Goal: Task Accomplishment & Management: Complete application form

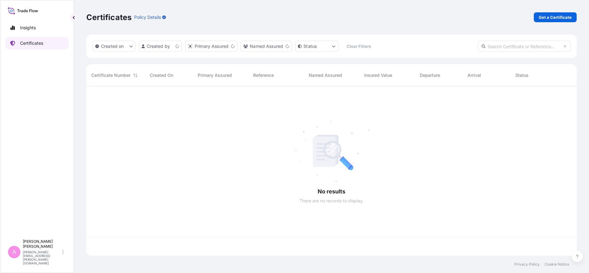
scroll to position [167, 484]
click at [525, 47] on input "text" at bounding box center [524, 46] width 93 height 11
paste input "5013229382"
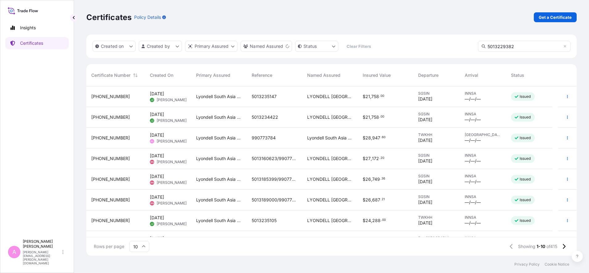
click at [567, 46] on input "5013229382" at bounding box center [524, 46] width 93 height 11
type input "5013229382"
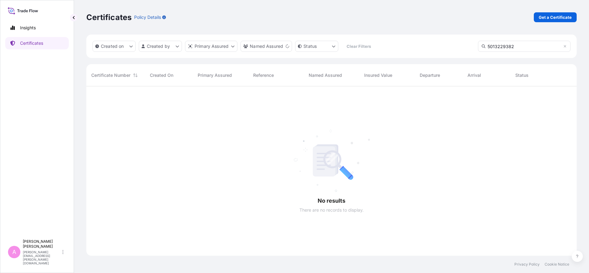
scroll to position [186, 484]
click at [567, 44] on div "5013229382" at bounding box center [524, 46] width 93 height 11
click at [534, 47] on input "5013229382" at bounding box center [524, 46] width 93 height 11
click at [566, 46] on icon at bounding box center [565, 46] width 4 height 4
click at [541, 47] on input "text" at bounding box center [524, 46] width 93 height 11
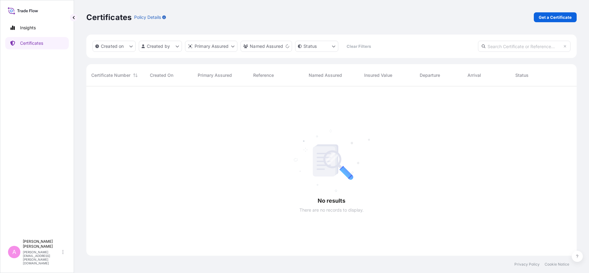
paste input "5013229382"
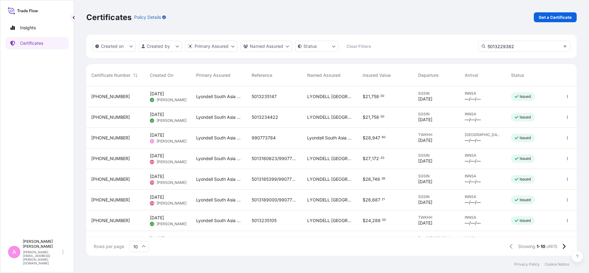
scroll to position [167, 484]
type input "5013229382"
click at [566, 45] on icon at bounding box center [565, 46] width 4 height 4
click at [519, 49] on input "text" at bounding box center [524, 46] width 93 height 11
paste input "990763176"
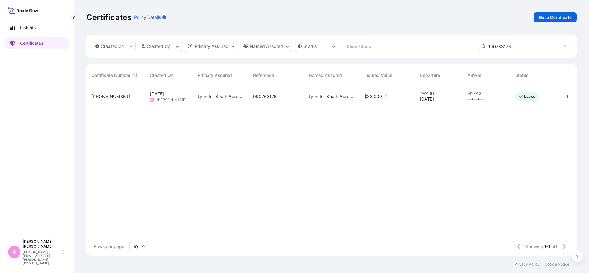
type input "990763176"
click at [286, 97] on div "990763176" at bounding box center [276, 96] width 46 height 6
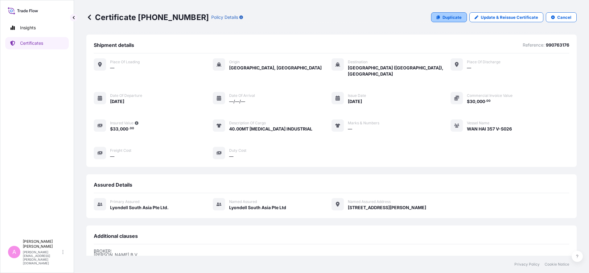
click at [443, 18] on p "Duplicate" at bounding box center [452, 17] width 19 height 6
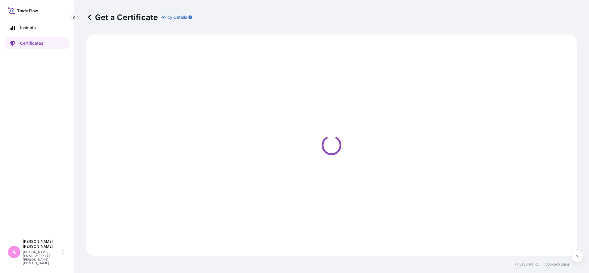
select select "Sea"
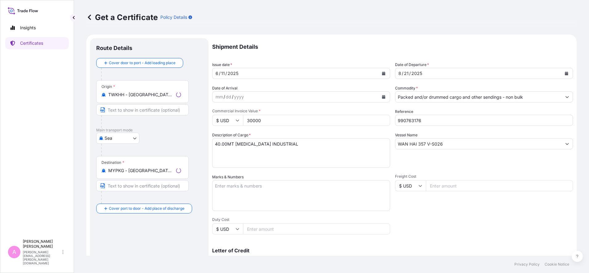
select select "32022"
click at [565, 73] on icon "Calendar" at bounding box center [566, 74] width 3 height 4
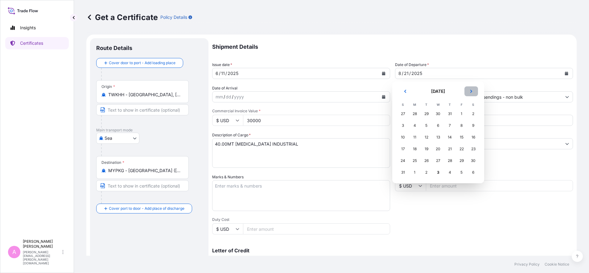
click at [468, 90] on button "Next" at bounding box center [471, 91] width 14 height 10
click at [425, 112] on div "2" at bounding box center [426, 113] width 11 height 11
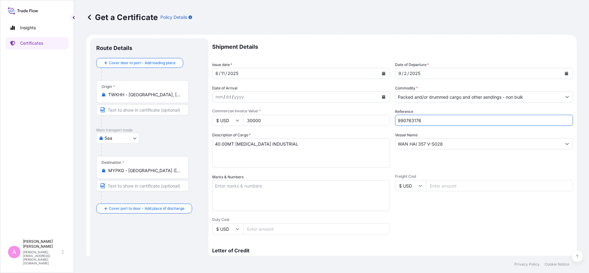
drag, startPoint x: 430, startPoint y: 117, endPoint x: 369, endPoint y: 111, distance: 62.0
click at [369, 111] on div "Shipment Details Issue date * [DATE] Date of Departure * [DATE] Date of Arrival…" at bounding box center [392, 185] width 361 height 294
paste input "73810"
type input "990773810"
drag, startPoint x: 275, startPoint y: 118, endPoint x: 216, endPoint y: 107, distance: 60.2
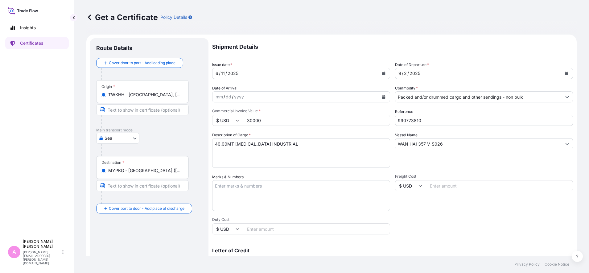
click at [216, 107] on div "Shipment Details Issue date * [DATE] Date of Departure * [DATE] Date of Arrival…" at bounding box center [392, 185] width 361 height 294
type input "45600"
drag, startPoint x: 218, startPoint y: 142, endPoint x: 212, endPoint y: 142, distance: 5.9
click at [212, 142] on textarea "40.00MT [MEDICAL_DATA] INDUSTRIAL" at bounding box center [301, 153] width 178 height 30
type textarea "60.00MT [MEDICAL_DATA] INDUSTRIAL"
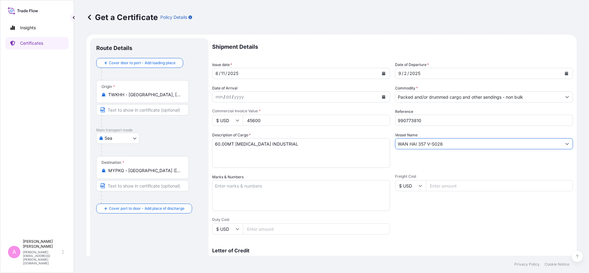
drag, startPoint x: 457, startPoint y: 142, endPoint x: 380, endPoint y: 135, distance: 77.1
click at [378, 133] on div "Shipment Details Issue date * [DATE] Date of Departure * [DATE] Date of Arrival…" at bounding box center [392, 185] width 361 height 294
paste input "YM HARMONY / V-427S"
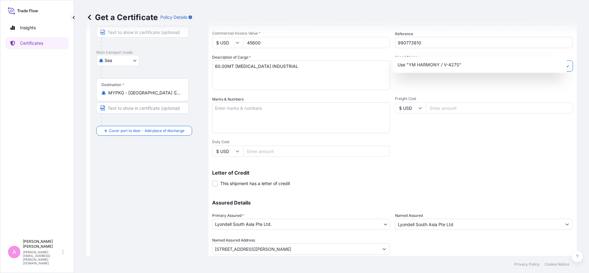
scroll to position [97, 0]
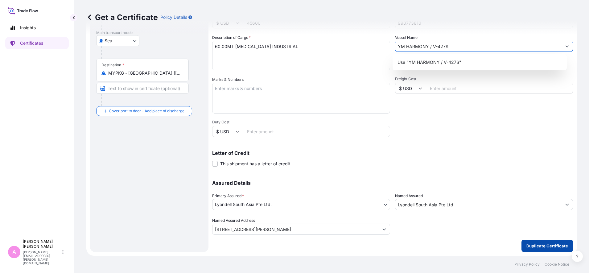
type input "YM HARMONY / V-427S"
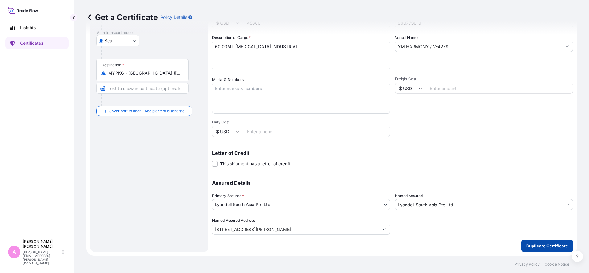
click at [530, 251] on button "Duplicate Certificate" at bounding box center [548, 246] width 52 height 12
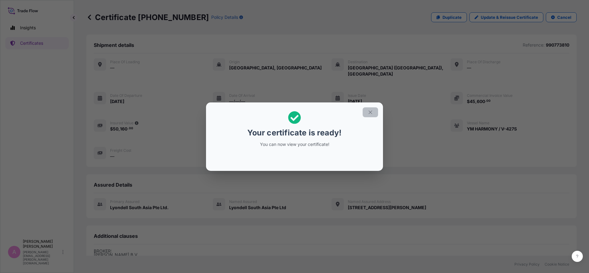
click at [372, 111] on icon "button" at bounding box center [371, 112] width 6 height 6
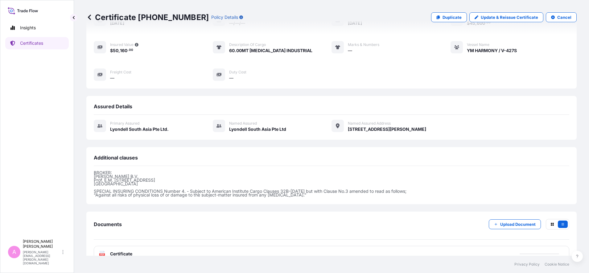
scroll to position [86, 0]
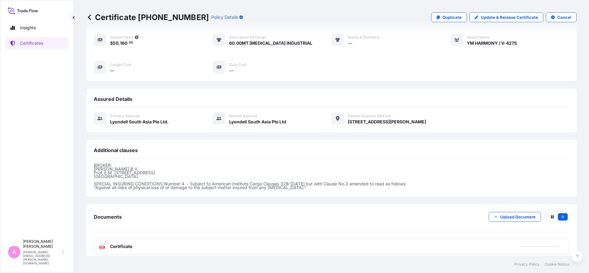
click at [126, 238] on div "PDF Certificate" at bounding box center [332, 246] width 476 height 16
click at [126, 243] on span "Certificate" at bounding box center [121, 246] width 22 height 6
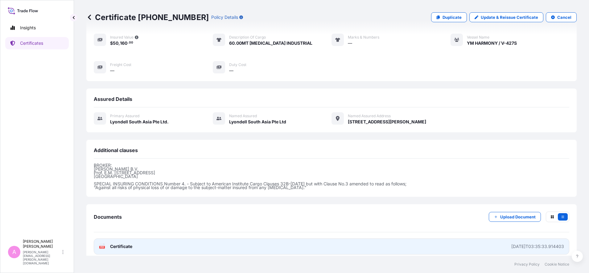
click at [102, 243] on icon at bounding box center [102, 246] width 5 height 6
